Goal: Task Accomplishment & Management: Manage account settings

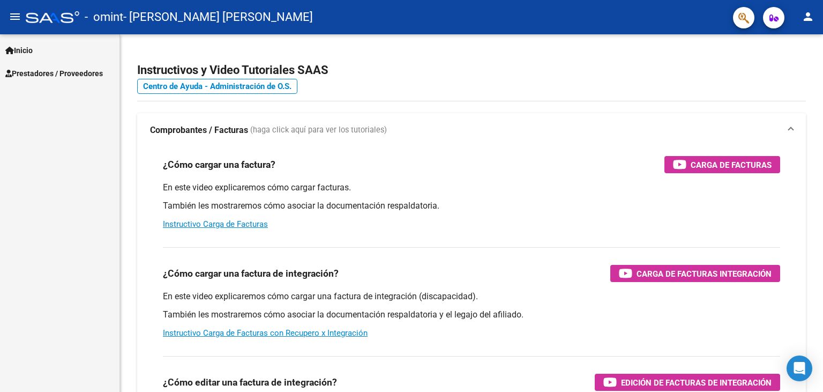
click at [45, 70] on span "Prestadores / Proveedores" at bounding box center [54, 74] width 98 height 12
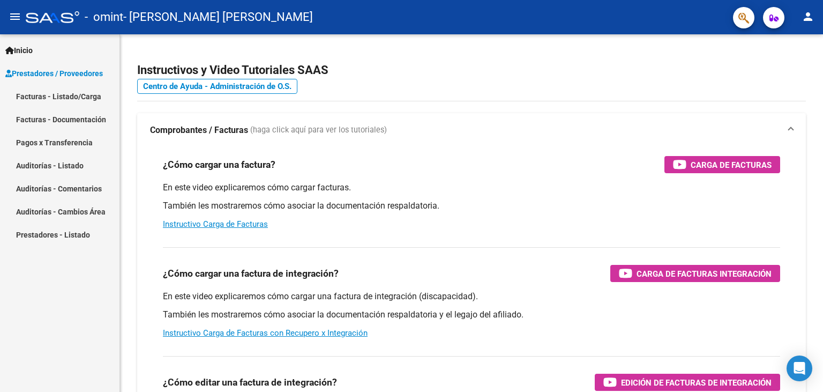
click at [54, 100] on link "Facturas - Listado/Carga" at bounding box center [60, 96] width 120 height 23
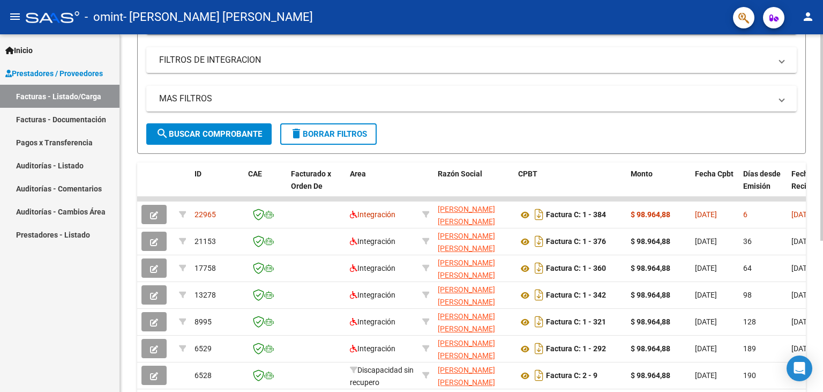
scroll to position [177, 0]
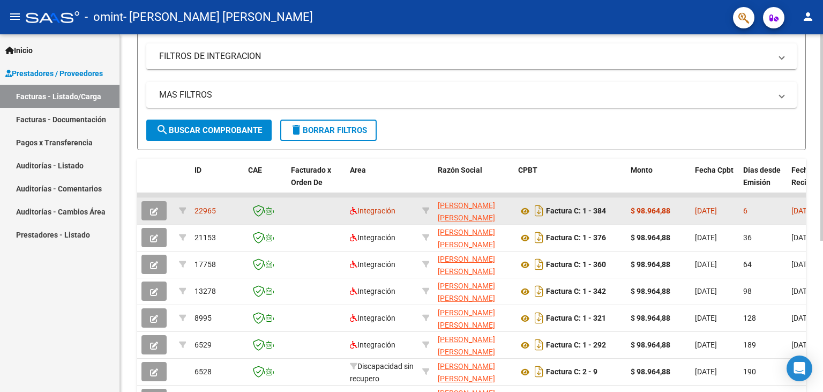
click at [151, 212] on icon "button" at bounding box center [154, 211] width 8 height 8
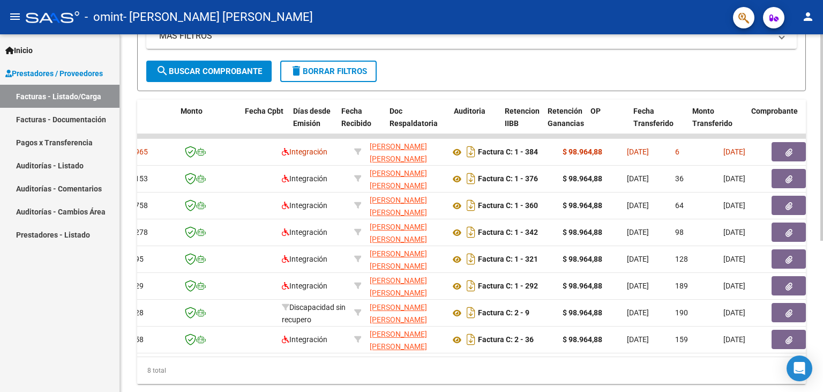
scroll to position [0, 0]
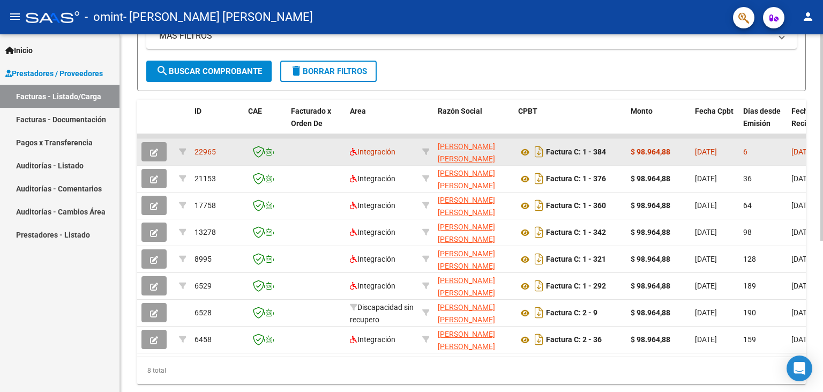
click at [158, 150] on icon "button" at bounding box center [154, 152] width 8 height 8
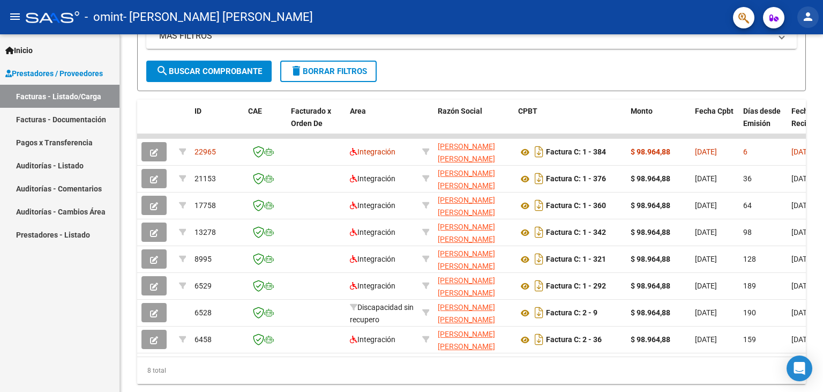
click at [811, 13] on mat-icon "person" at bounding box center [808, 16] width 13 height 13
click at [776, 72] on button "exit_to_app Salir" at bounding box center [786, 71] width 65 height 26
